Goal: Transaction & Acquisition: Subscribe to service/newsletter

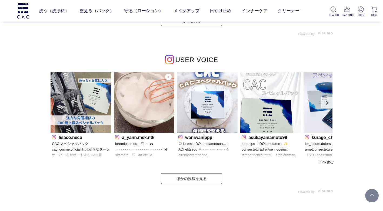
scroll to position [1566, 0]
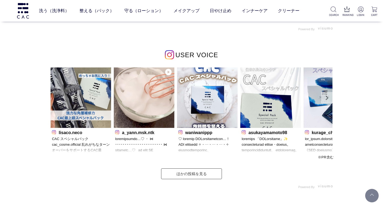
click at [328, 99] on link "Next" at bounding box center [326, 97] width 11 height 11
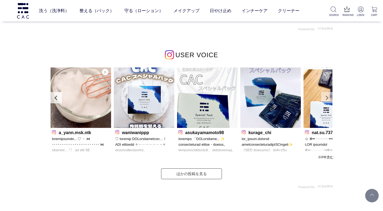
click at [325, 101] on link "Next" at bounding box center [326, 97] width 11 height 11
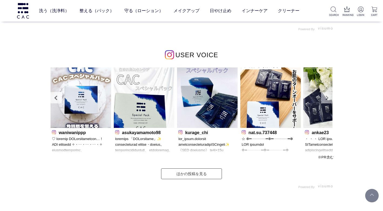
click at [325, 101] on link "Next" at bounding box center [326, 97] width 11 height 11
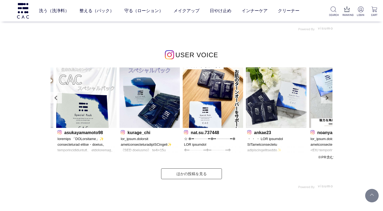
click at [325, 101] on link "Next" at bounding box center [326, 97] width 11 height 11
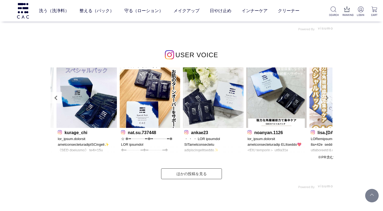
click at [324, 101] on link "Next" at bounding box center [326, 97] width 11 height 11
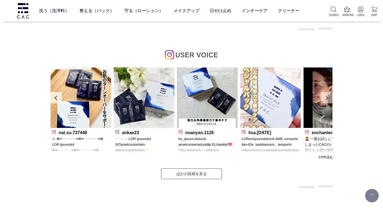
click at [324, 101] on link "Next" at bounding box center [326, 97] width 11 height 11
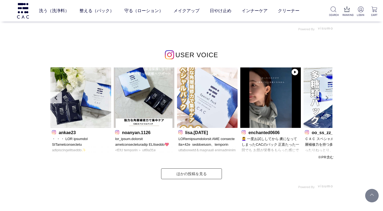
click at [326, 99] on link "Next" at bounding box center [326, 97] width 11 height 11
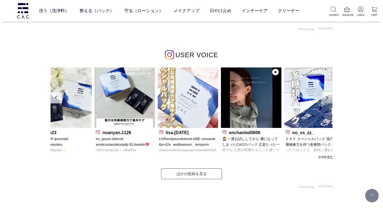
click at [326, 99] on link "Next" at bounding box center [326, 97] width 11 height 11
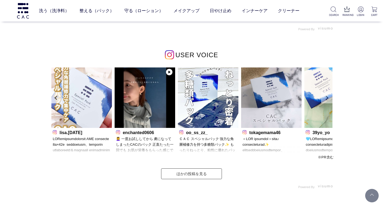
click at [326, 99] on link "Next" at bounding box center [326, 97] width 11 height 11
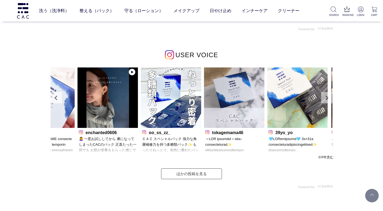
click at [326, 99] on link "Next" at bounding box center [326, 97] width 11 height 11
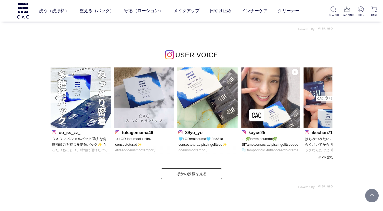
click at [326, 99] on link "Next" at bounding box center [326, 97] width 11 height 11
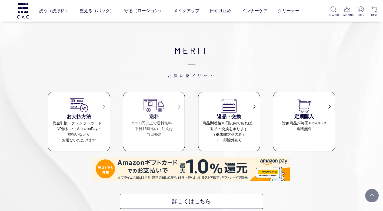
scroll to position [2322, 0]
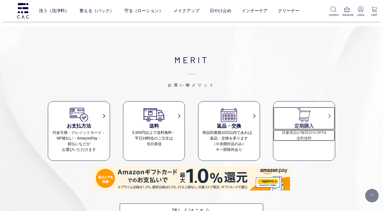
click at [324, 127] on h3 "定期購入" at bounding box center [304, 126] width 62 height 7
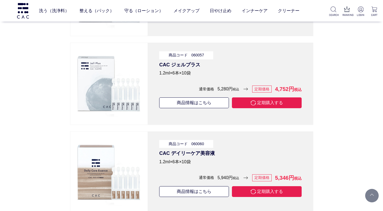
scroll to position [3294, 0]
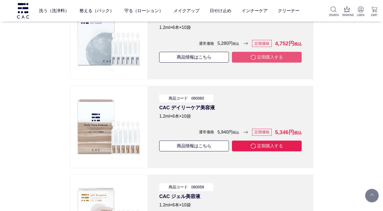
click at [245, 55] on button "定期購入する" at bounding box center [267, 57] width 70 height 11
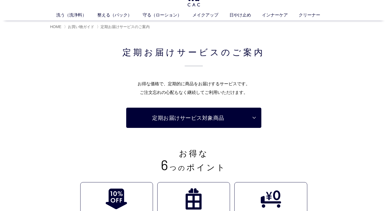
scroll to position [0, 0]
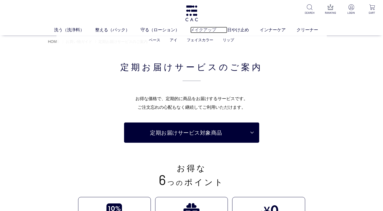
click at [212, 33] on link "メイクアップ" at bounding box center [208, 30] width 37 height 6
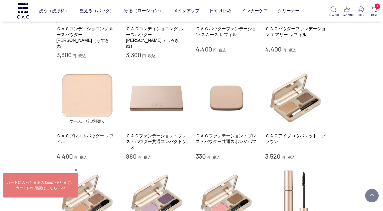
scroll to position [363, 0]
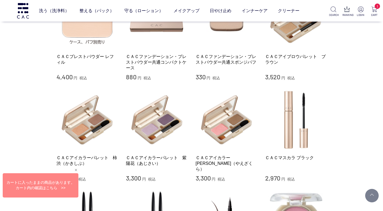
click at [59, 190] on div at bounding box center [40, 186] width 76 height 24
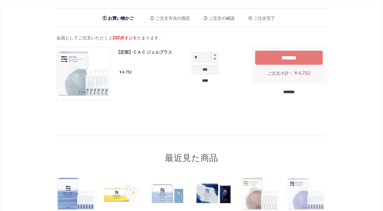
click at [198, 80] on input "****" at bounding box center [204, 81] width 27 height 6
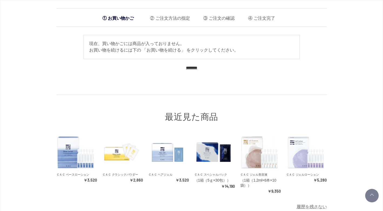
click at [191, 67] on input "********" at bounding box center [191, 67] width 11 height 5
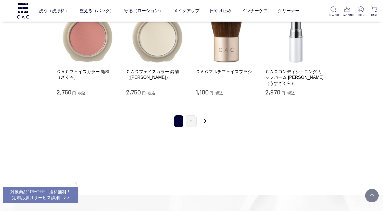
scroll to position [660, 0]
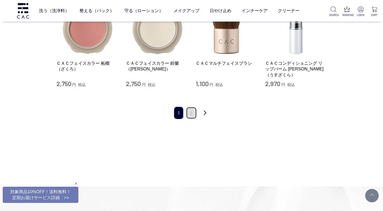
click at [194, 107] on link "2" at bounding box center [191, 113] width 11 height 12
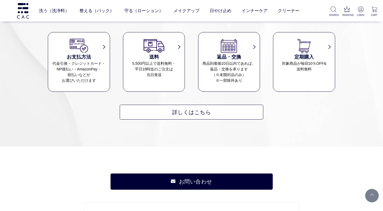
scroll to position [376, 0]
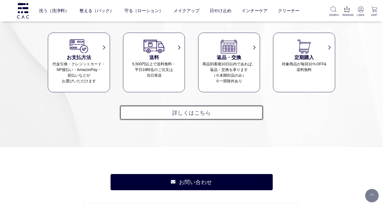
click at [184, 109] on link "詳しくはこちら" at bounding box center [191, 112] width 143 height 15
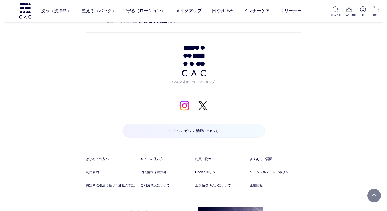
scroll to position [640, 0]
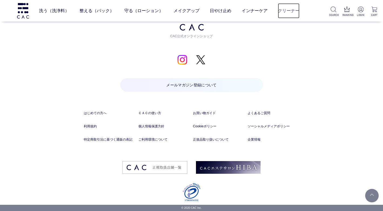
click at [286, 12] on link "クリーナー" at bounding box center [289, 10] width 22 height 15
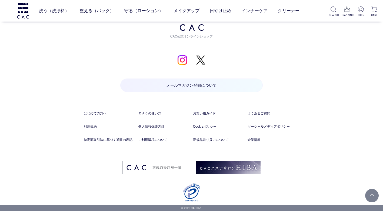
scroll to position [631, 0]
click at [343, 14] on p "RANKING" at bounding box center [346, 15] width 9 height 4
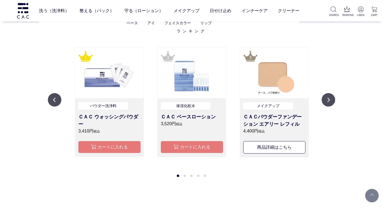
scroll to position [617, 0]
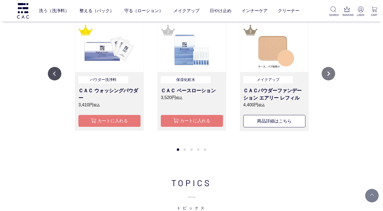
click at [327, 73] on button "Next" at bounding box center [327, 73] width 13 height 13
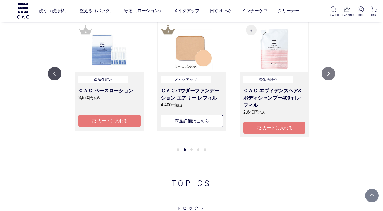
click at [326, 72] on button "Next" at bounding box center [327, 73] width 13 height 13
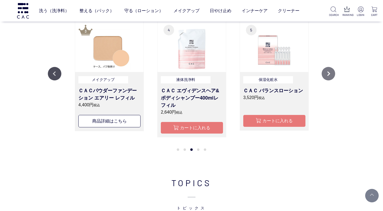
click at [326, 72] on button "Next" at bounding box center [327, 73] width 13 height 13
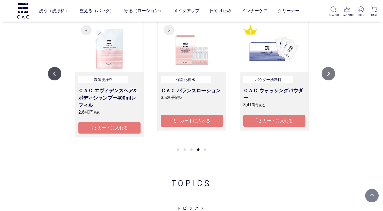
click at [326, 72] on button "Next" at bounding box center [327, 73] width 13 height 13
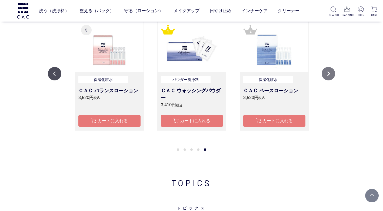
click at [326, 72] on button "Next" at bounding box center [327, 73] width 13 height 13
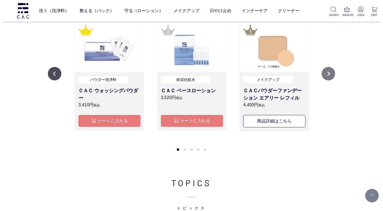
click at [326, 72] on button "Next" at bounding box center [327, 73] width 13 height 13
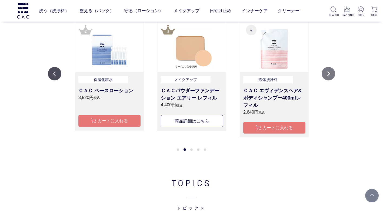
click at [326, 72] on button "Next" at bounding box center [327, 73] width 13 height 13
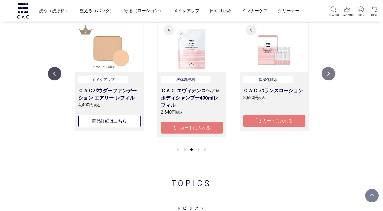
click at [326, 72] on button "Next" at bounding box center [327, 73] width 13 height 13
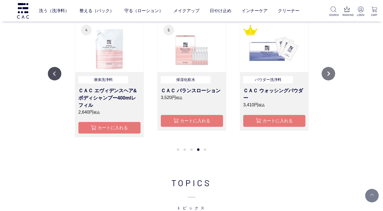
click at [326, 71] on button "Next" at bounding box center [327, 73] width 13 height 13
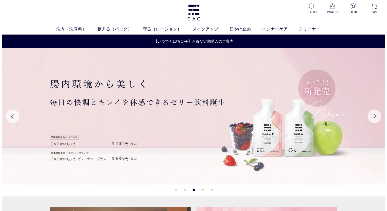
scroll to position [0, 0]
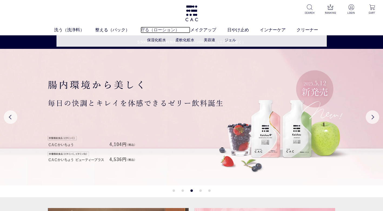
click at [155, 28] on link "守る（ローション）" at bounding box center [165, 30] width 50 height 6
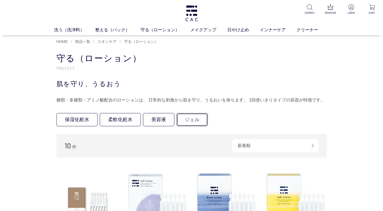
click at [187, 120] on link "ジェル" at bounding box center [191, 119] width 31 height 13
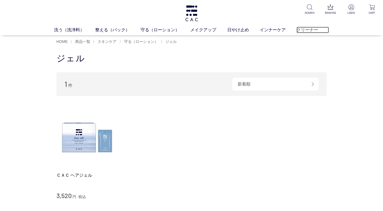
click at [308, 28] on link "クリーナー" at bounding box center [312, 30] width 32 height 6
